Goal: Task Accomplishment & Management: Use online tool/utility

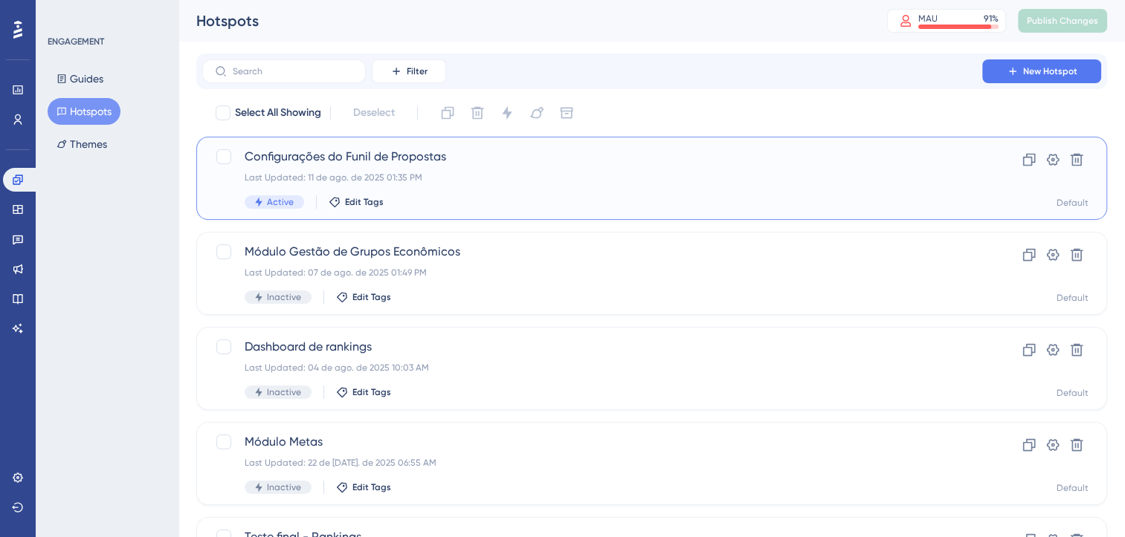
click at [896, 155] on span "Configurações do Funil de Propostas" at bounding box center [592, 157] width 695 height 18
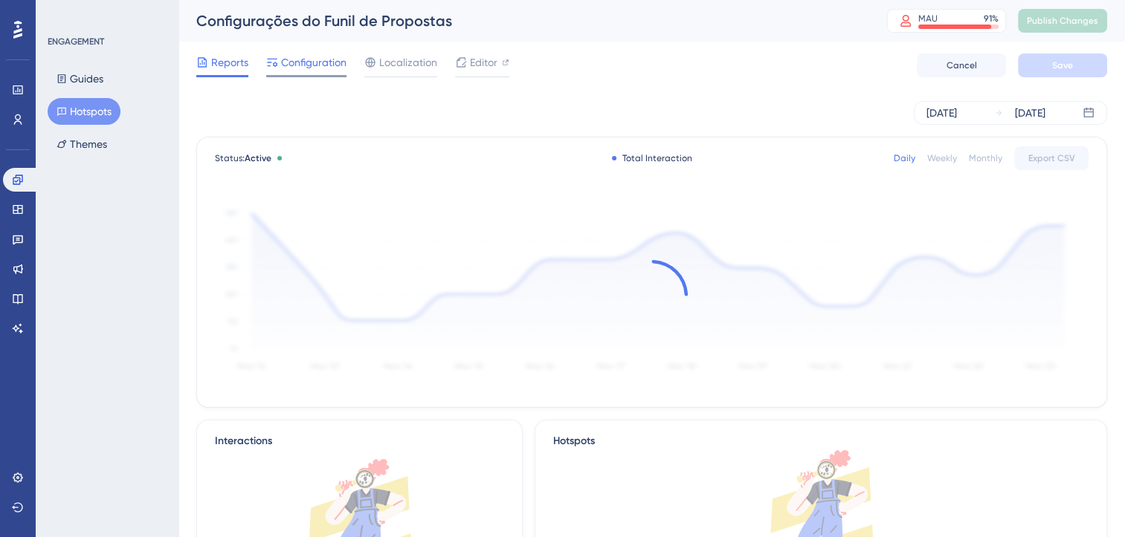
click at [294, 71] on span "Configuration" at bounding box center [313, 63] width 65 height 18
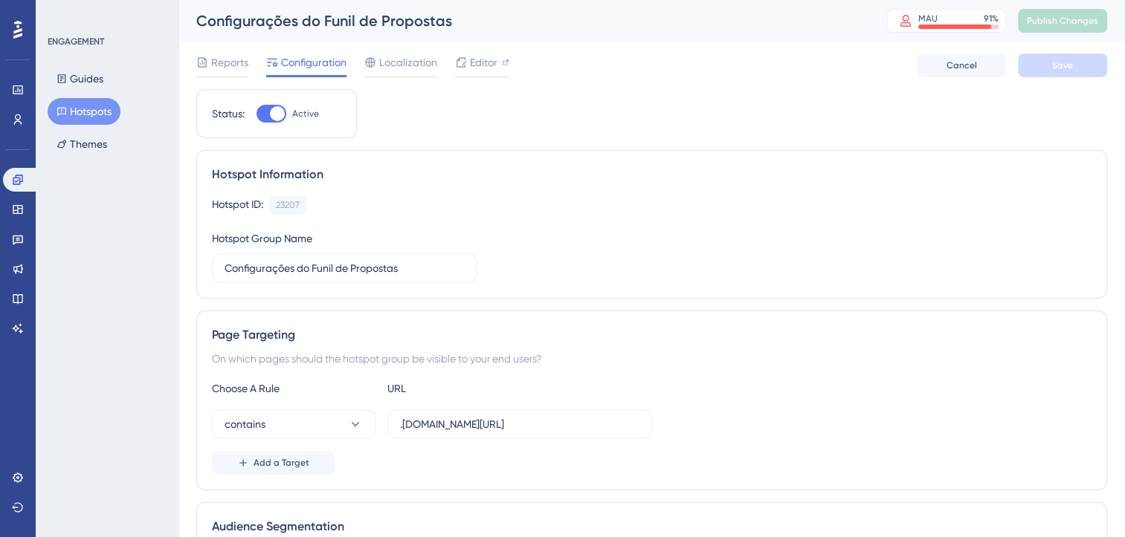
click at [271, 113] on div at bounding box center [277, 113] width 15 height 15
click at [256, 114] on input "Active" at bounding box center [256, 114] width 1 height 1
checkbox input "false"
click at [1052, 66] on span "Save" at bounding box center [1062, 65] width 21 height 12
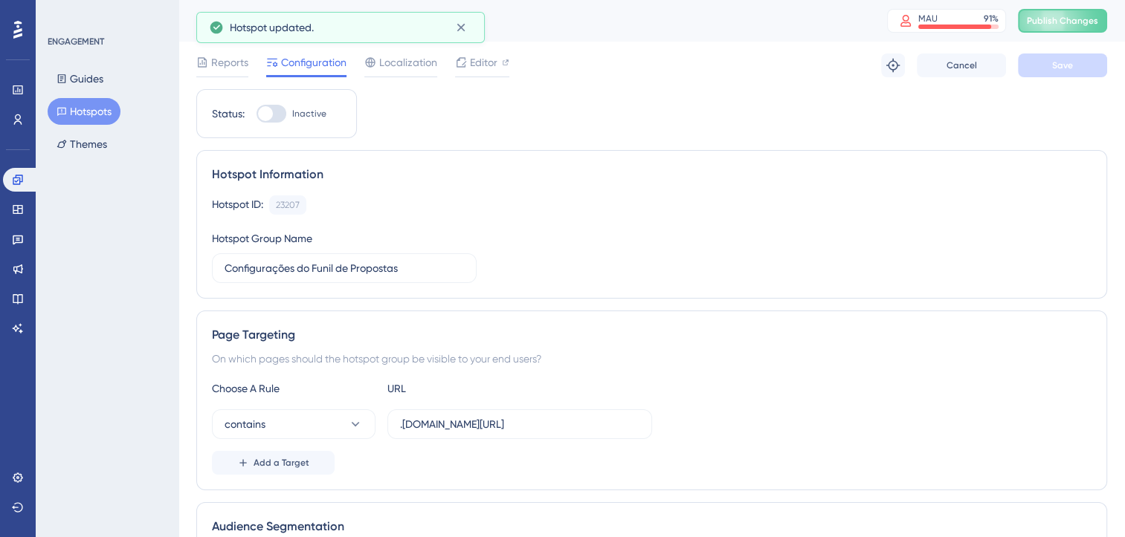
click at [102, 110] on button "Hotspots" at bounding box center [84, 111] width 73 height 27
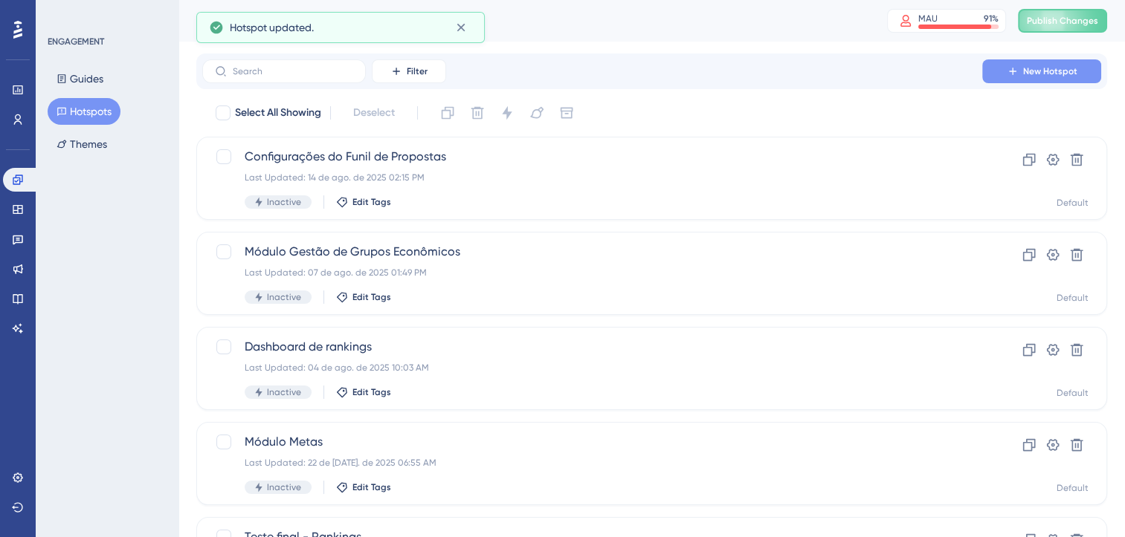
click at [1031, 74] on span "New Hotspot" at bounding box center [1050, 71] width 54 height 12
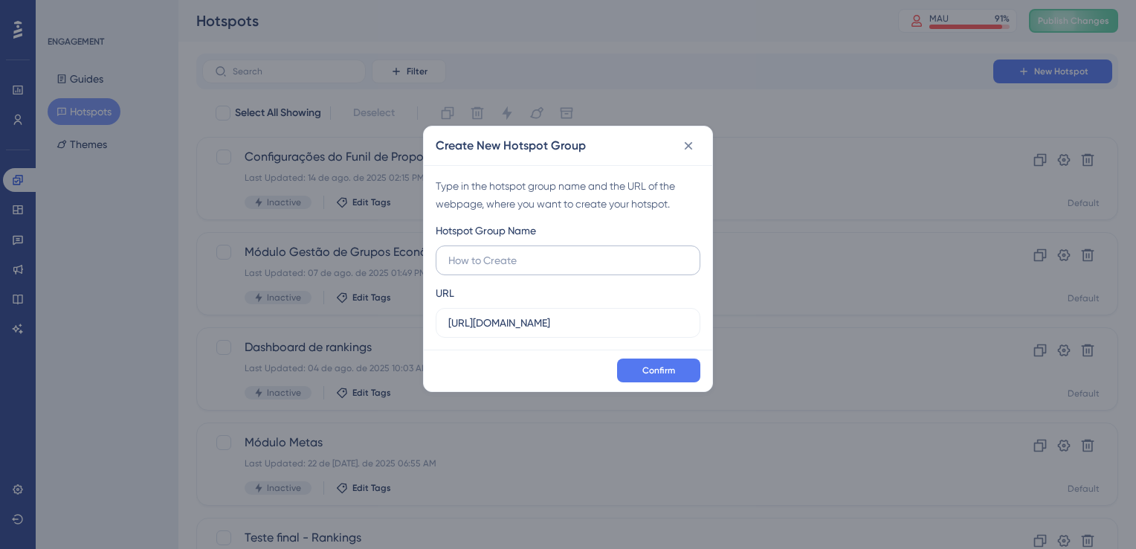
click at [522, 256] on input "text" at bounding box center [567, 260] width 239 height 16
click at [564, 271] on label at bounding box center [568, 260] width 265 height 30
click at [564, 268] on input "text" at bounding box center [567, 260] width 239 height 16
paste input "Mais uma funcionalidade saindo para você!!!"
type input "Mais uma funcionalidade saindo para você!!!"
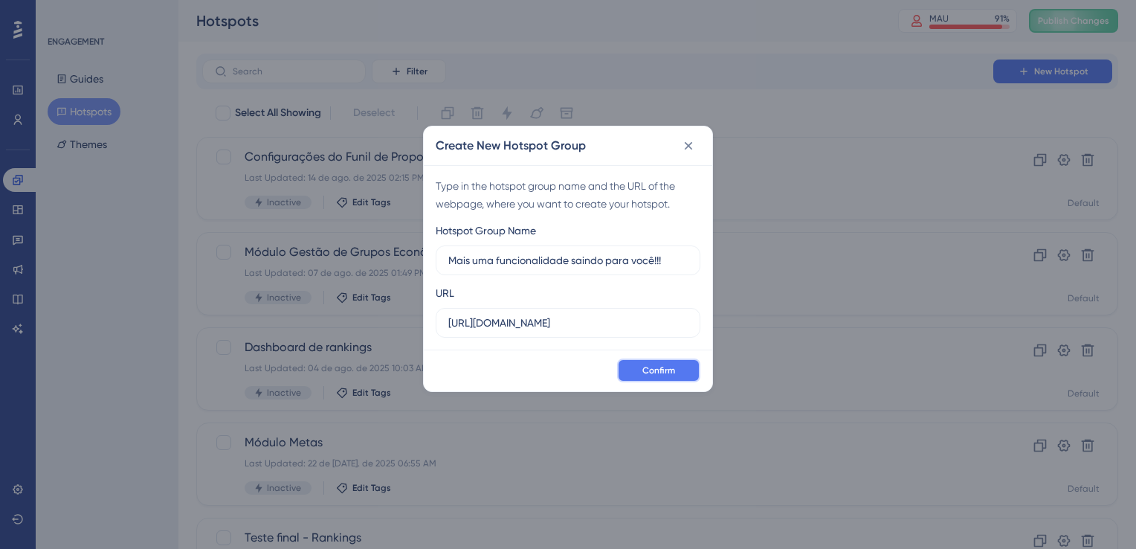
click at [671, 379] on button "Confirm" at bounding box center [658, 370] width 83 height 24
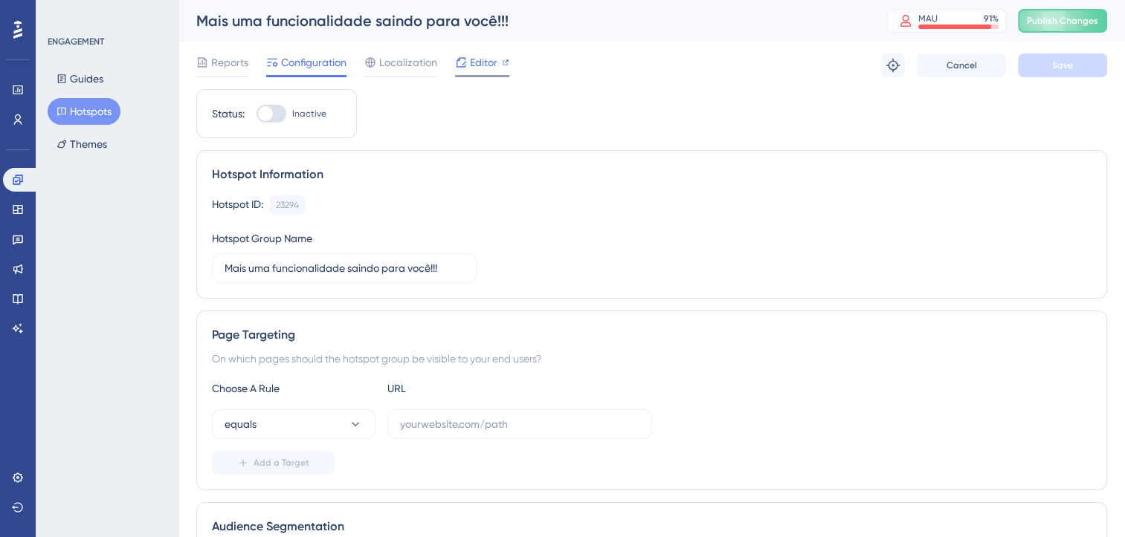
click at [489, 68] on span "Editor" at bounding box center [484, 63] width 28 height 18
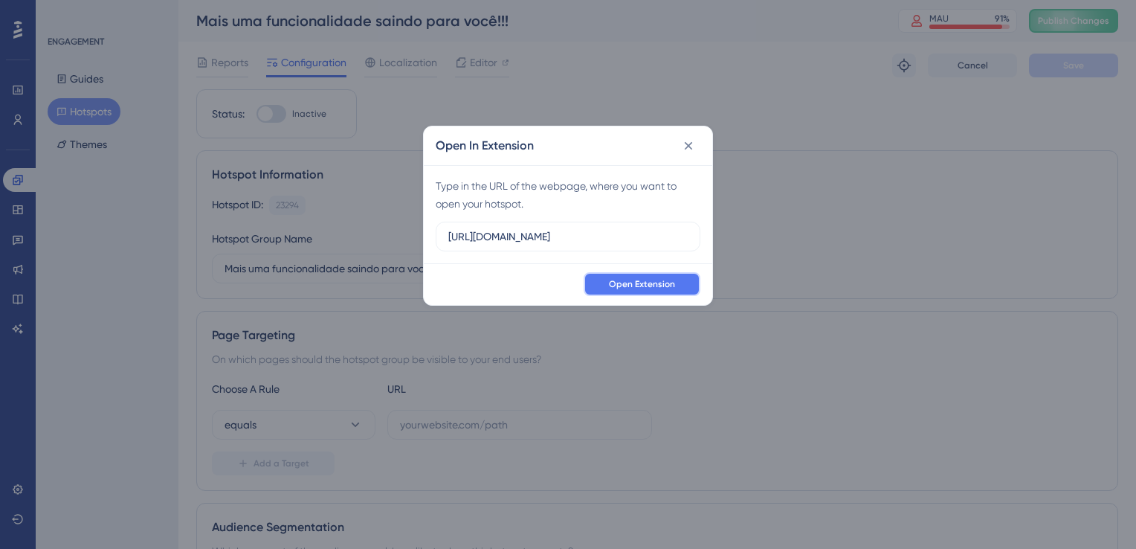
click at [612, 281] on span "Open Extension" at bounding box center [642, 284] width 66 height 12
click at [685, 143] on icon at bounding box center [688, 145] width 15 height 15
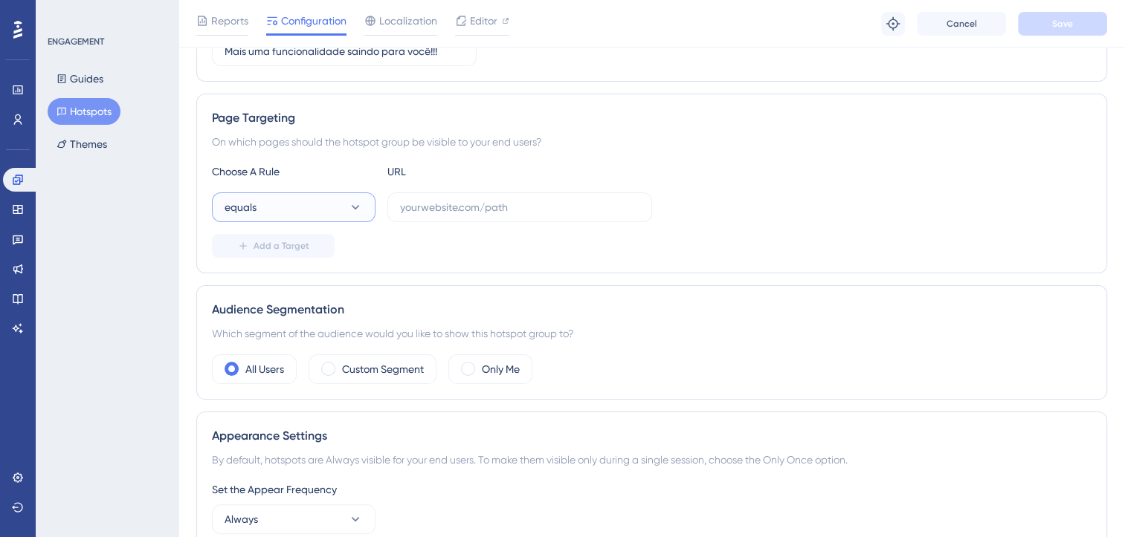
click at [300, 207] on button "equals" at bounding box center [294, 208] width 164 height 30
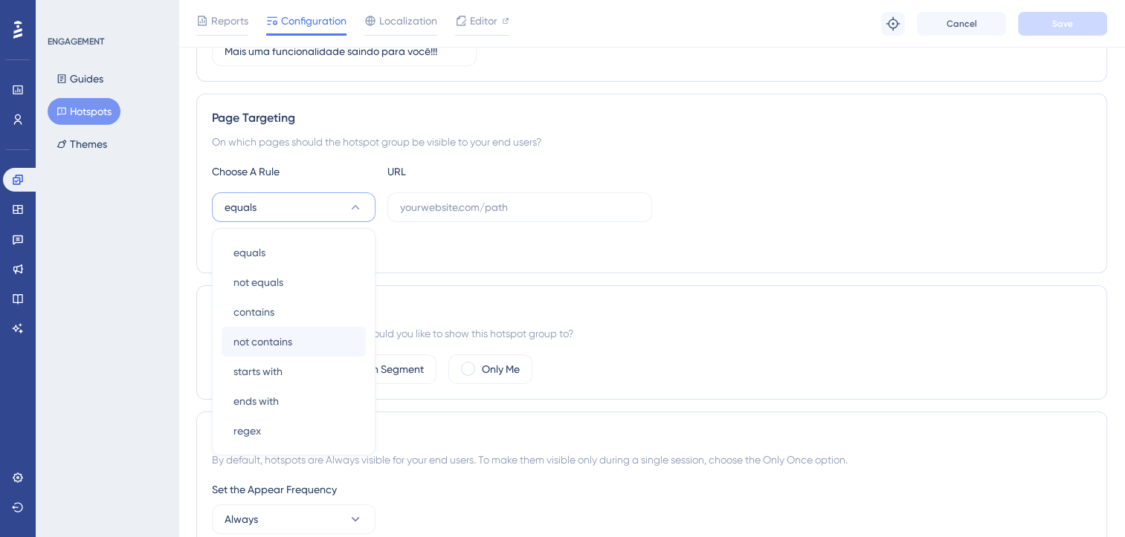
scroll to position [294, 0]
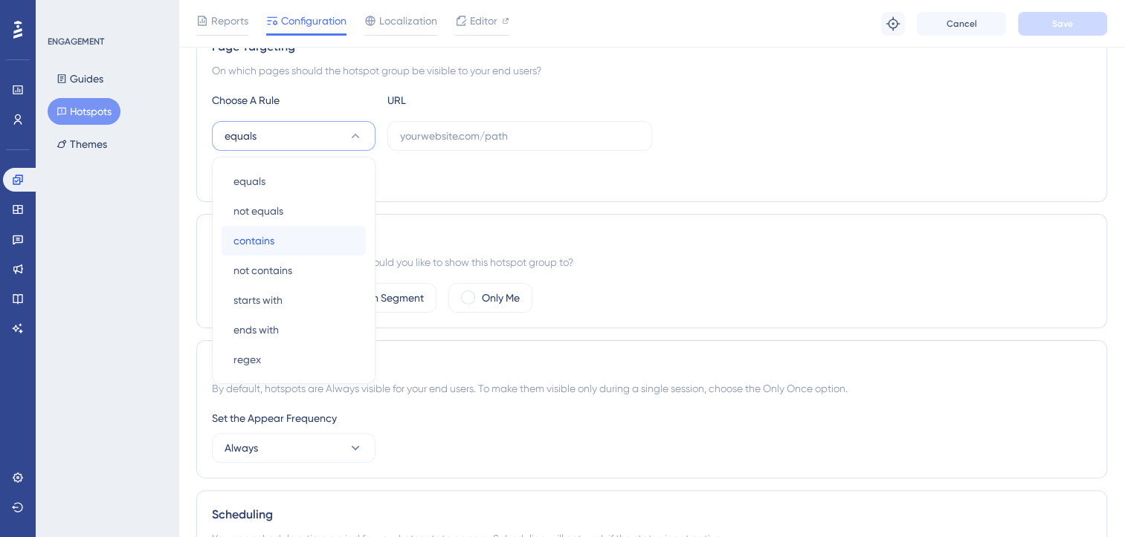
click at [288, 236] on div "contains contains" at bounding box center [293, 241] width 120 height 30
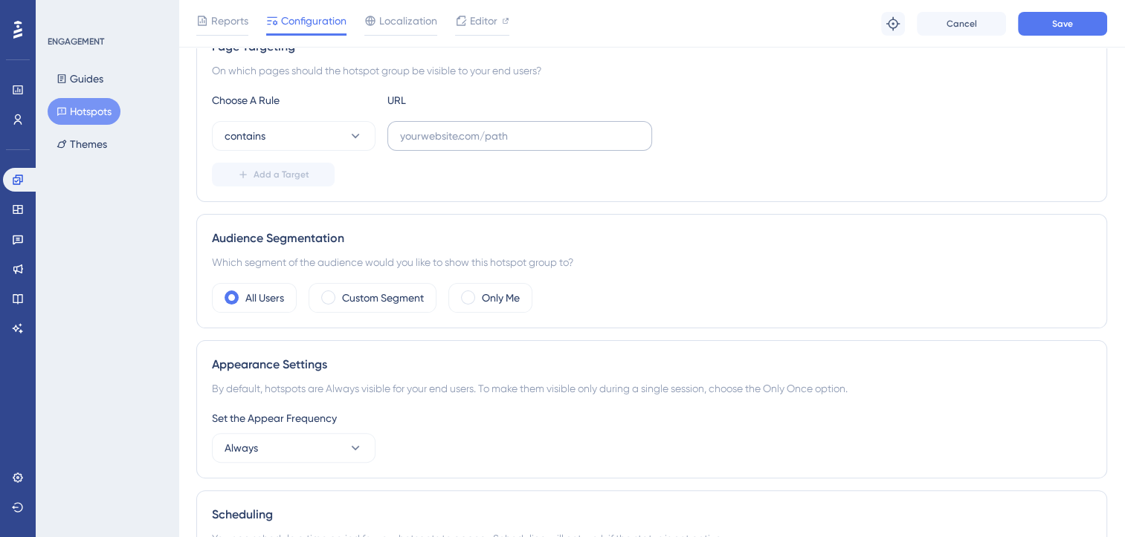
click at [436, 148] on label at bounding box center [519, 136] width 265 height 30
click at [436, 144] on input "text" at bounding box center [519, 136] width 239 height 16
type input "mutliplier.com.br/inicio"
click at [315, 169] on button "Add a Target" at bounding box center [273, 175] width 123 height 24
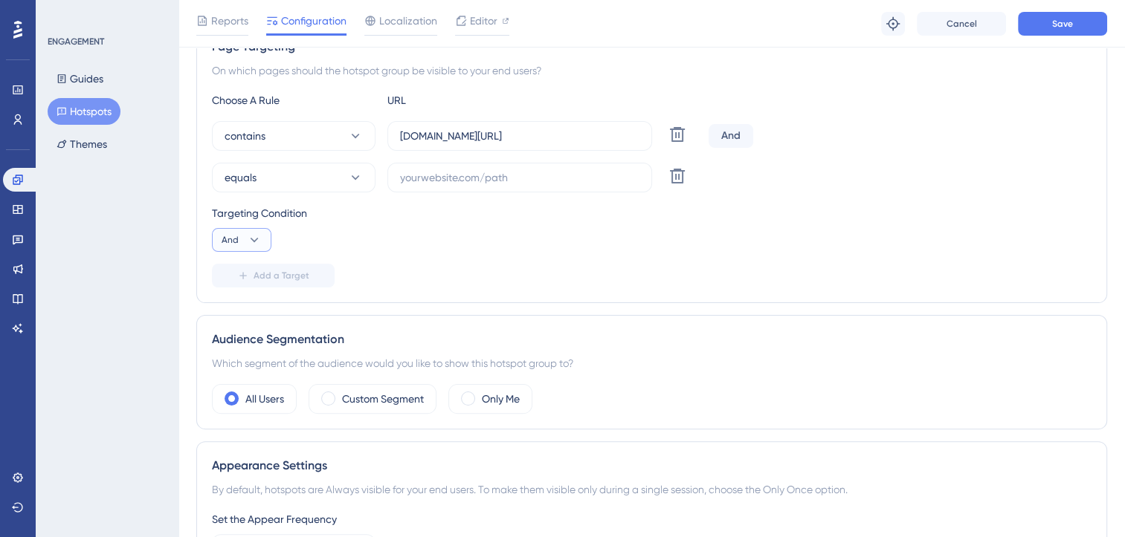
click at [259, 242] on icon at bounding box center [254, 240] width 15 height 15
click at [238, 305] on span "Or" at bounding box center [233, 312] width 12 height 18
click at [407, 185] on label at bounding box center [519, 178] width 265 height 30
click at [407, 185] on input "text" at bounding box center [519, 178] width 239 height 16
paste input "mutliplier.com.br/inicio"
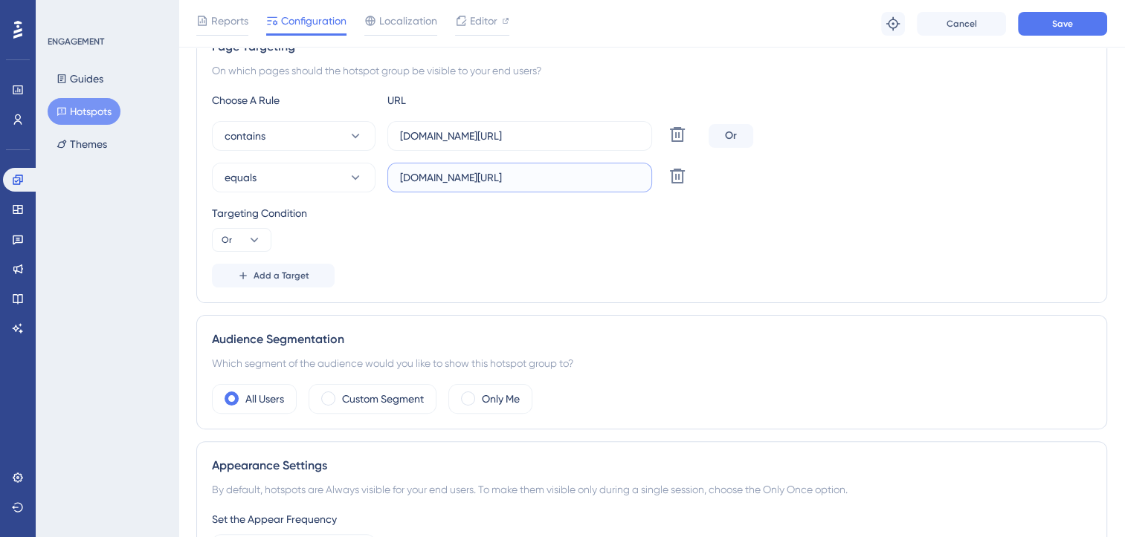
click at [419, 176] on input "mutliplier.com.br/inicio" at bounding box center [519, 178] width 239 height 16
click at [419, 175] on input "mutliplier.com.br/inicio" at bounding box center [519, 178] width 239 height 16
type input "mutlipliersandbox.com.br/inicio"
click at [581, 222] on div "Targeting Condition Or" at bounding box center [651, 228] width 879 height 48
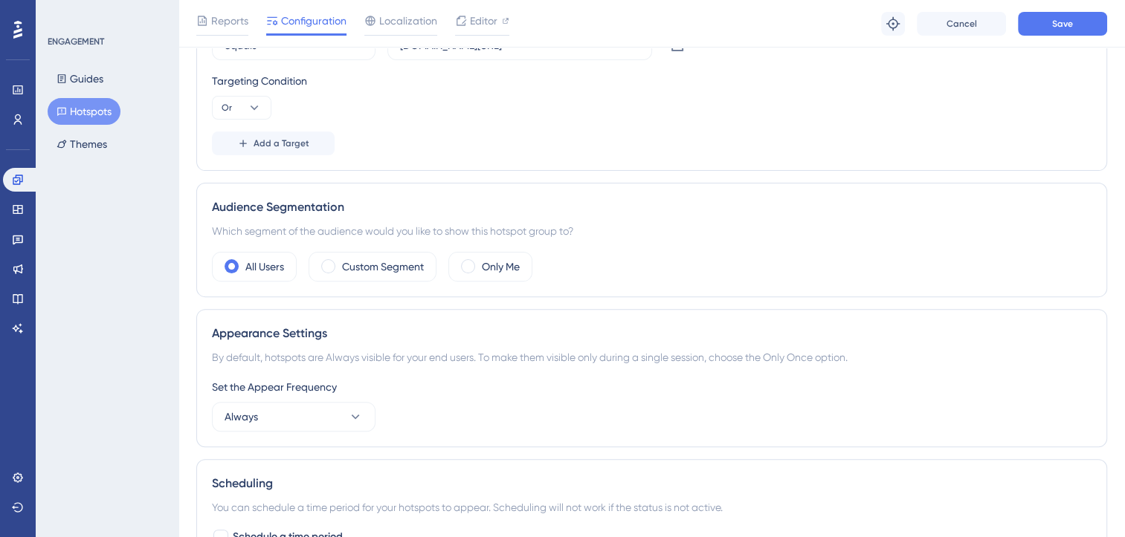
scroll to position [443, 0]
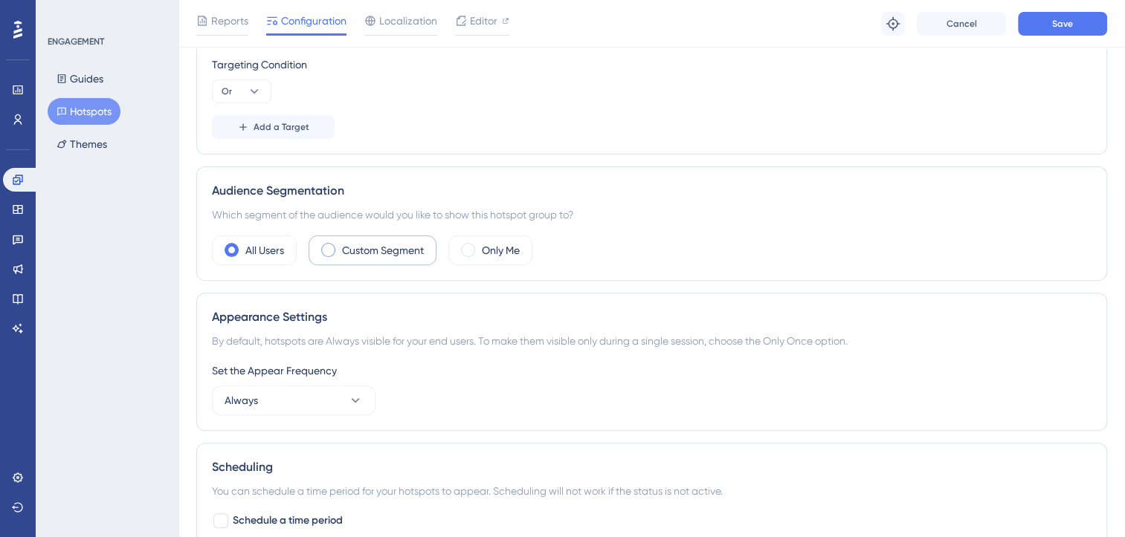
click at [410, 249] on label "Custom Segment" at bounding box center [383, 251] width 82 height 18
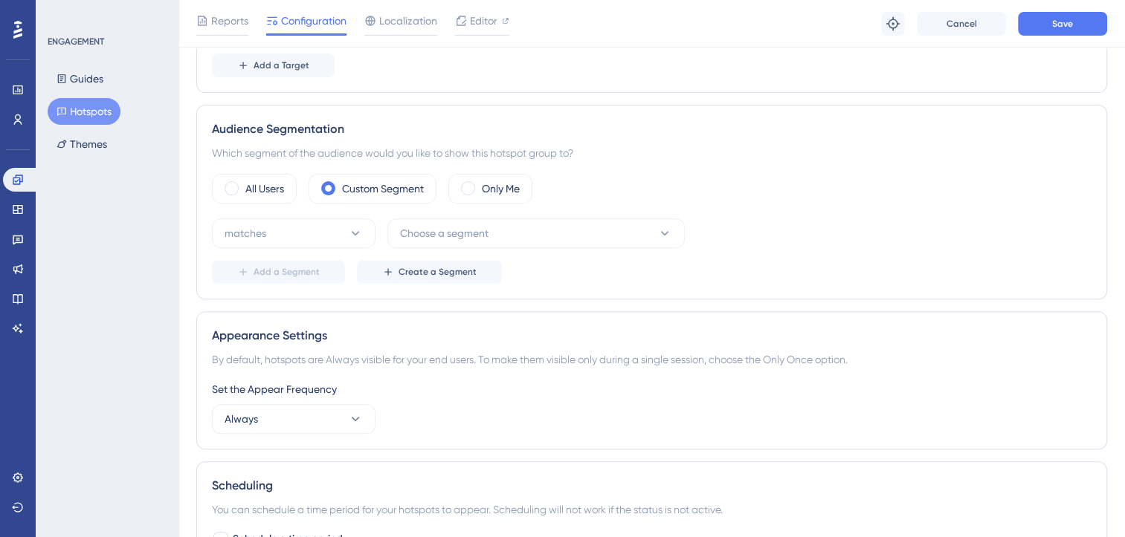
scroll to position [592, 0]
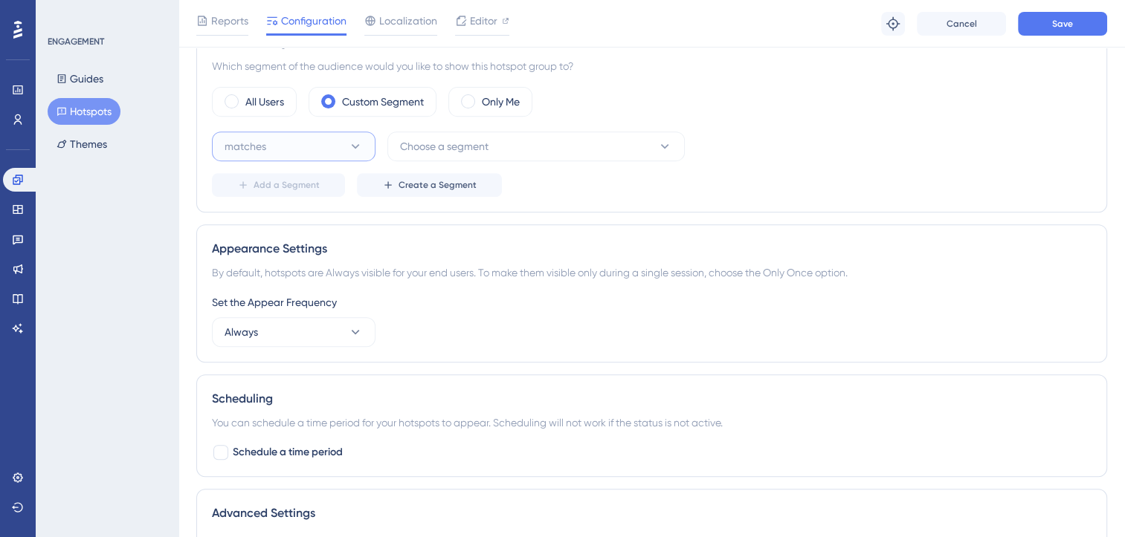
click at [330, 152] on button "matches" at bounding box center [294, 147] width 164 height 30
click at [432, 155] on button "Choose a segment" at bounding box center [535, 147] width 297 height 30
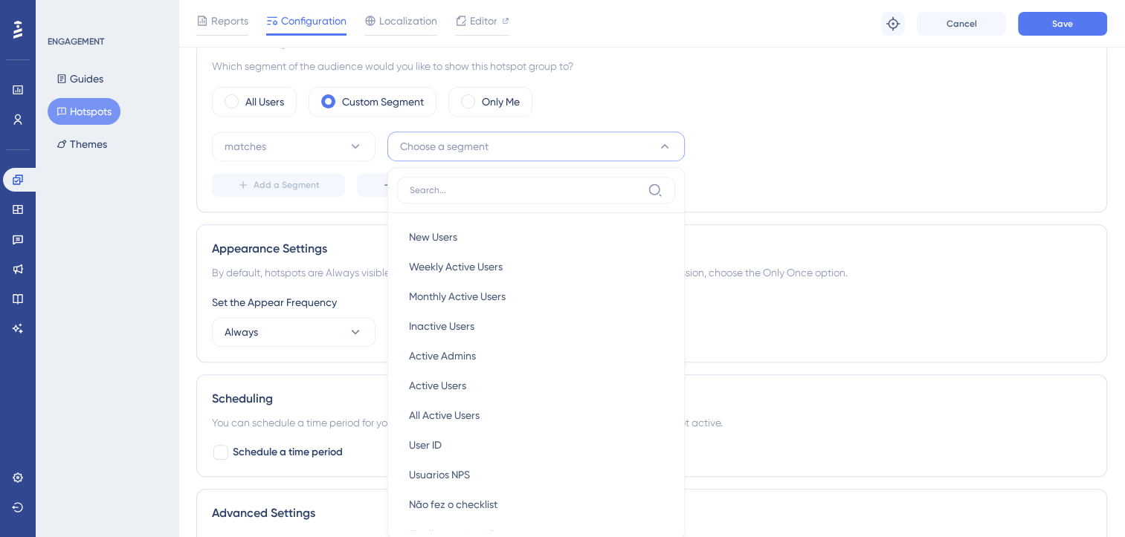
scroll to position [675, 0]
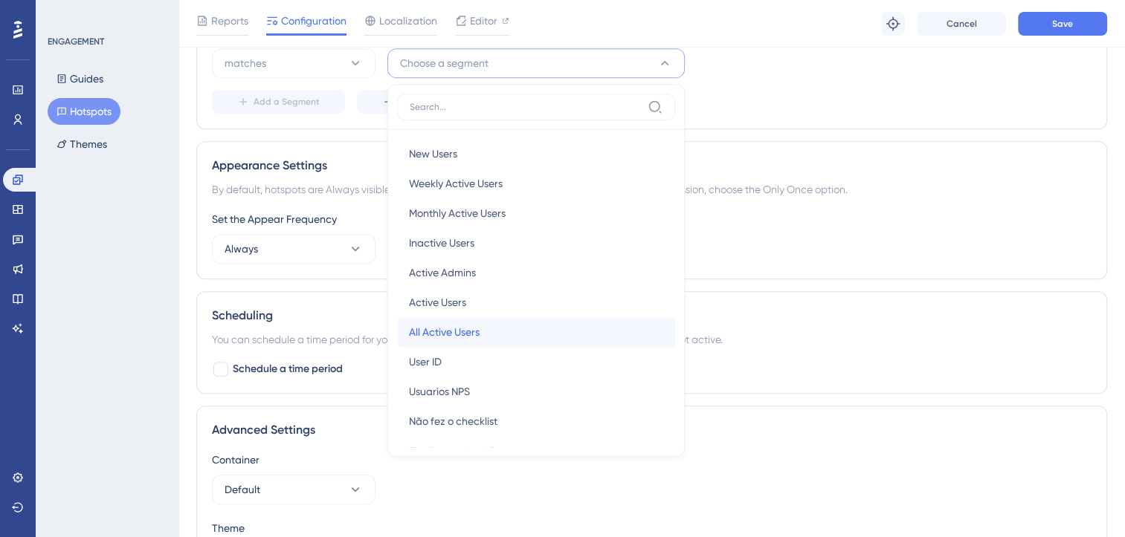
click at [461, 323] on span "All Active Users" at bounding box center [444, 332] width 71 height 18
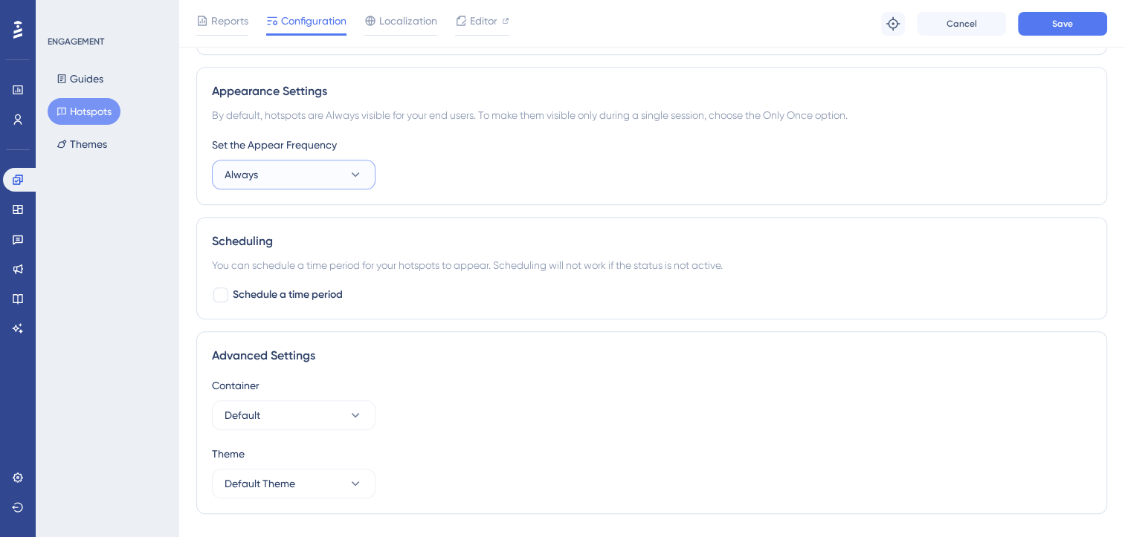
click at [357, 178] on icon at bounding box center [355, 174] width 15 height 15
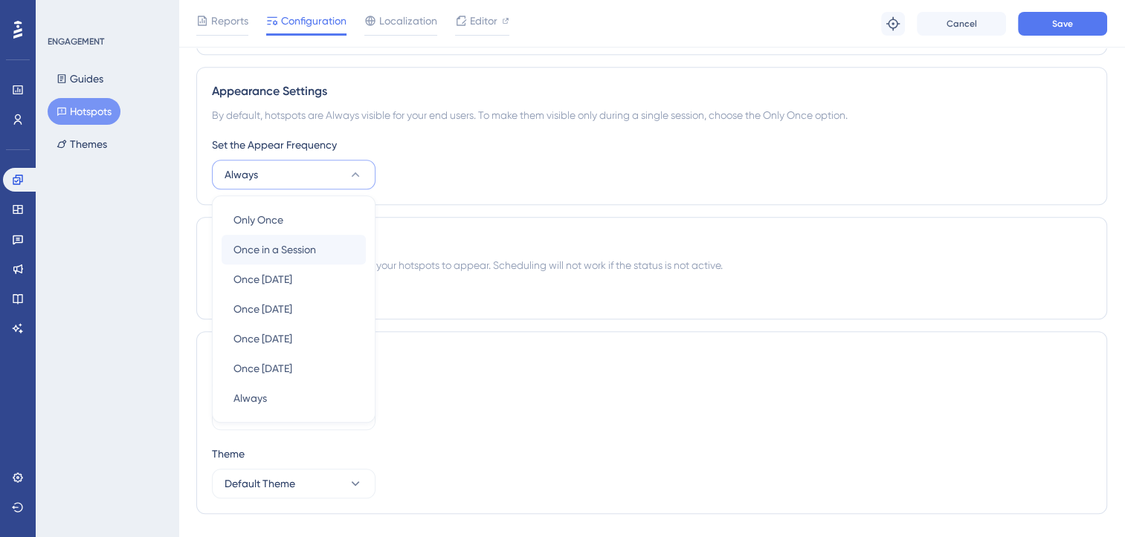
scroll to position [783, 0]
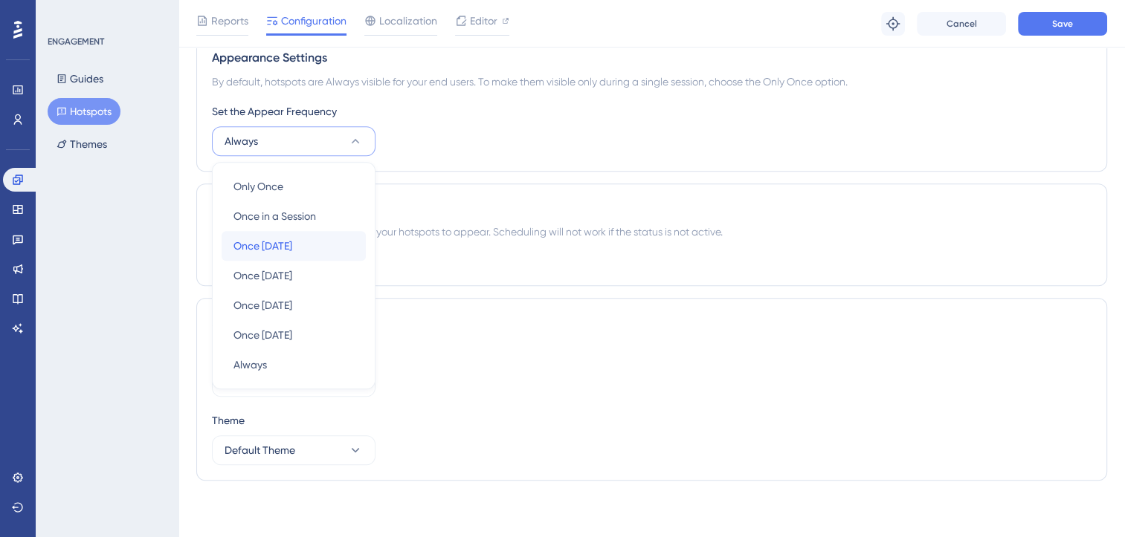
click at [291, 239] on span "Once in 1 day" at bounding box center [262, 246] width 59 height 18
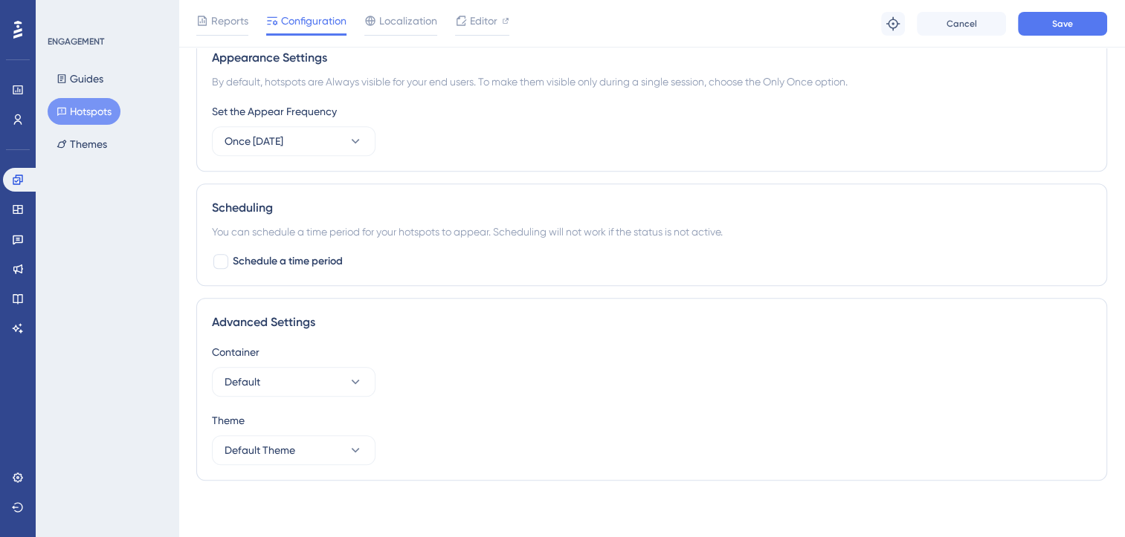
click at [407, 187] on div "Scheduling You can schedule a time period for your hotspots to appear. Scheduli…" at bounding box center [651, 235] width 911 height 103
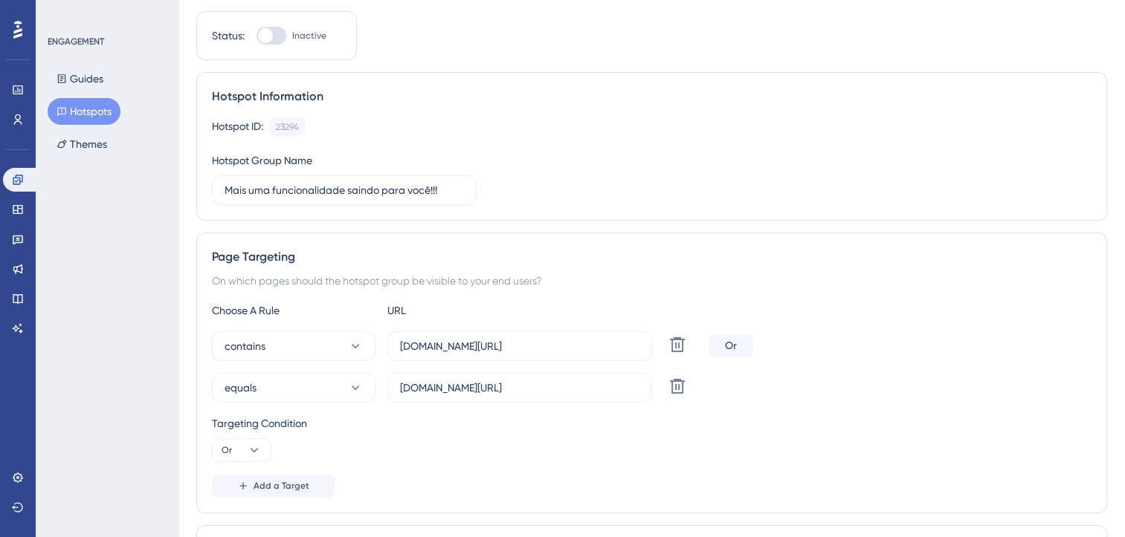
scroll to position [0, 0]
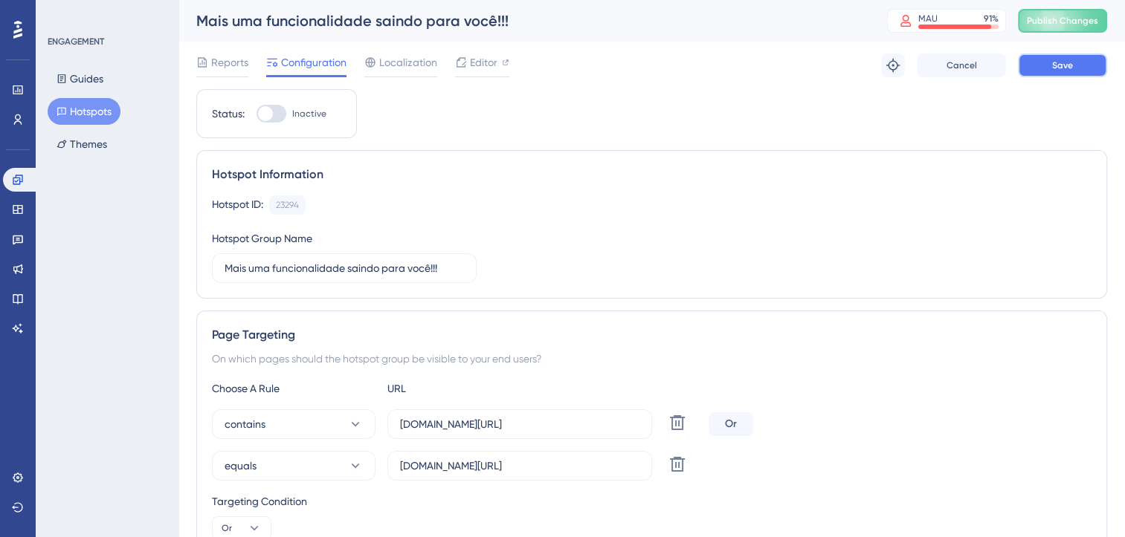
click at [1066, 72] on button "Save" at bounding box center [1062, 66] width 89 height 24
